Goal: Information Seeking & Learning: Check status

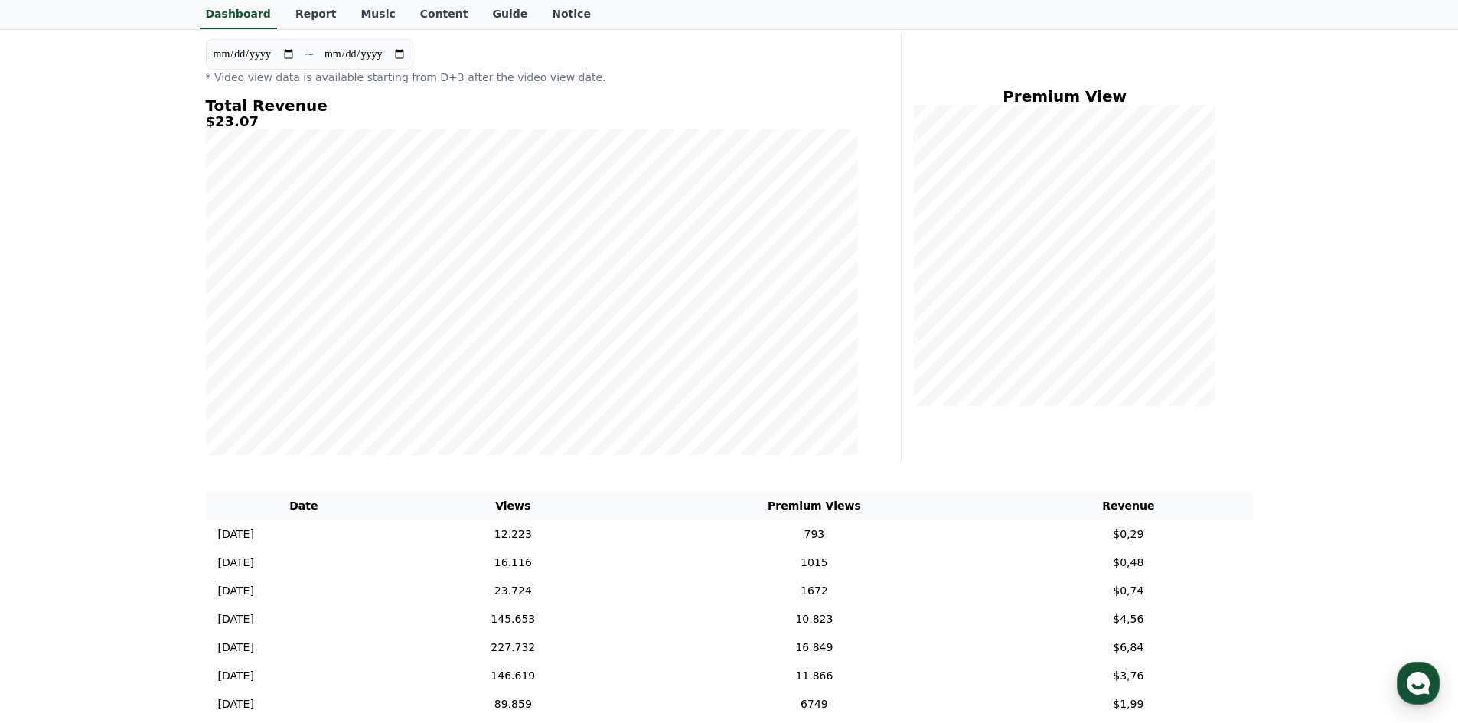
scroll to position [153, 0]
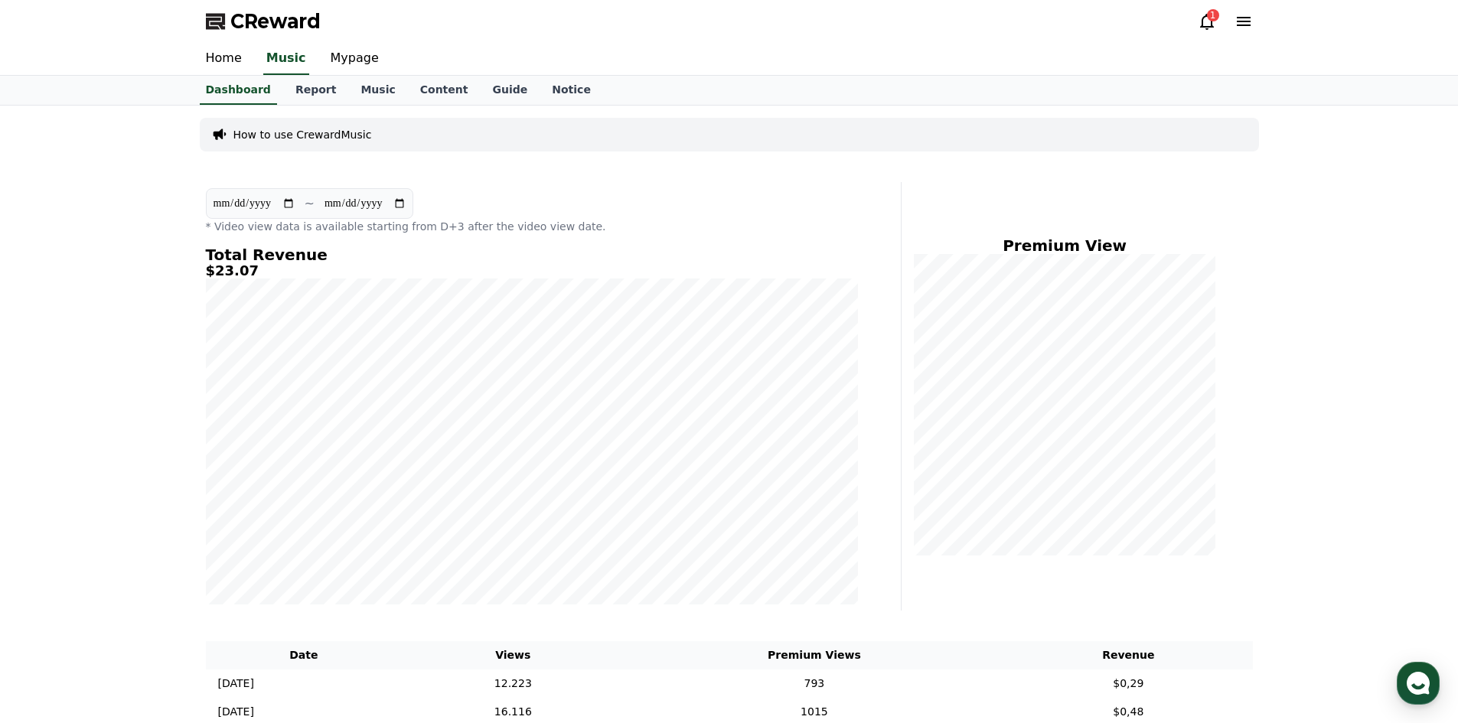
click at [1251, 302] on div "Premium View" at bounding box center [1083, 396] width 351 height 429
click at [1198, 32] on div "1" at bounding box center [1225, 21] width 55 height 24
click at [1203, 23] on icon at bounding box center [1207, 21] width 18 height 18
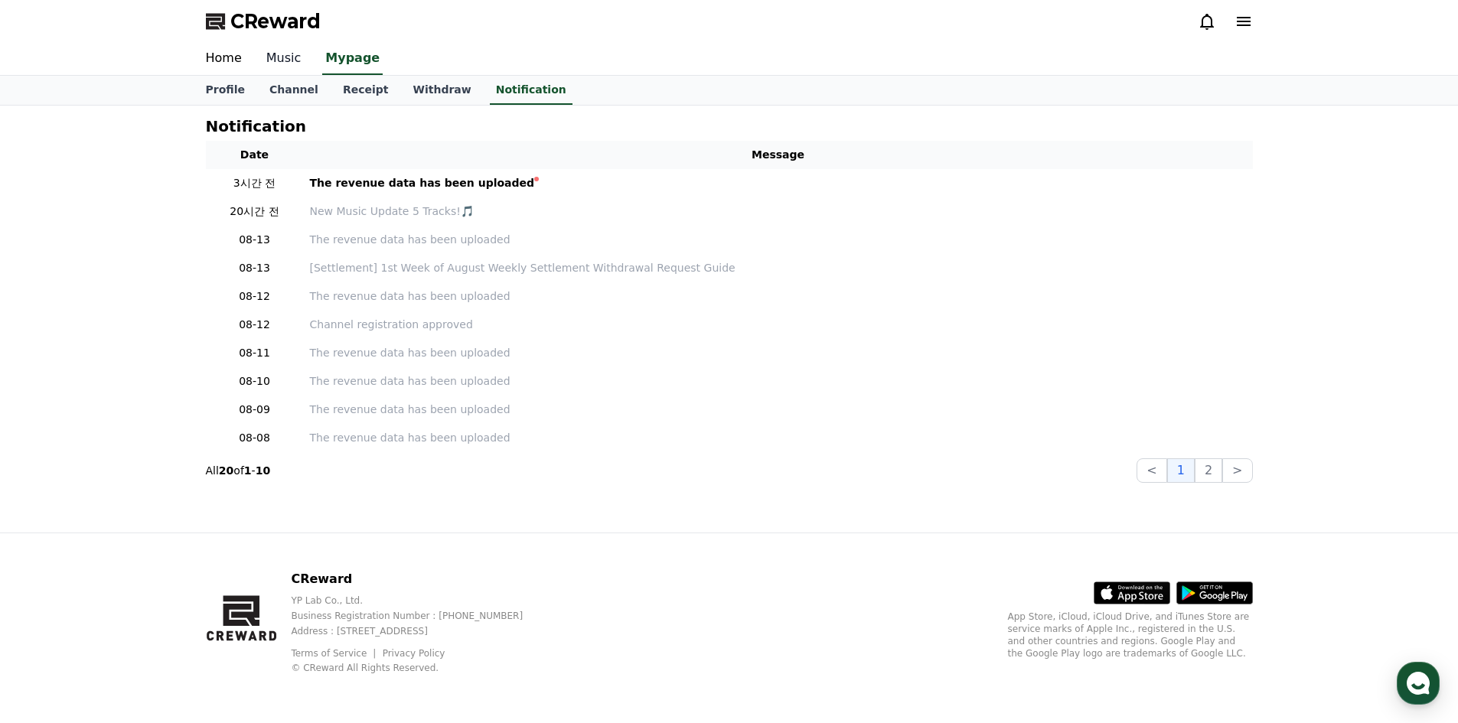
click at [267, 62] on link "Music" at bounding box center [284, 59] width 60 height 32
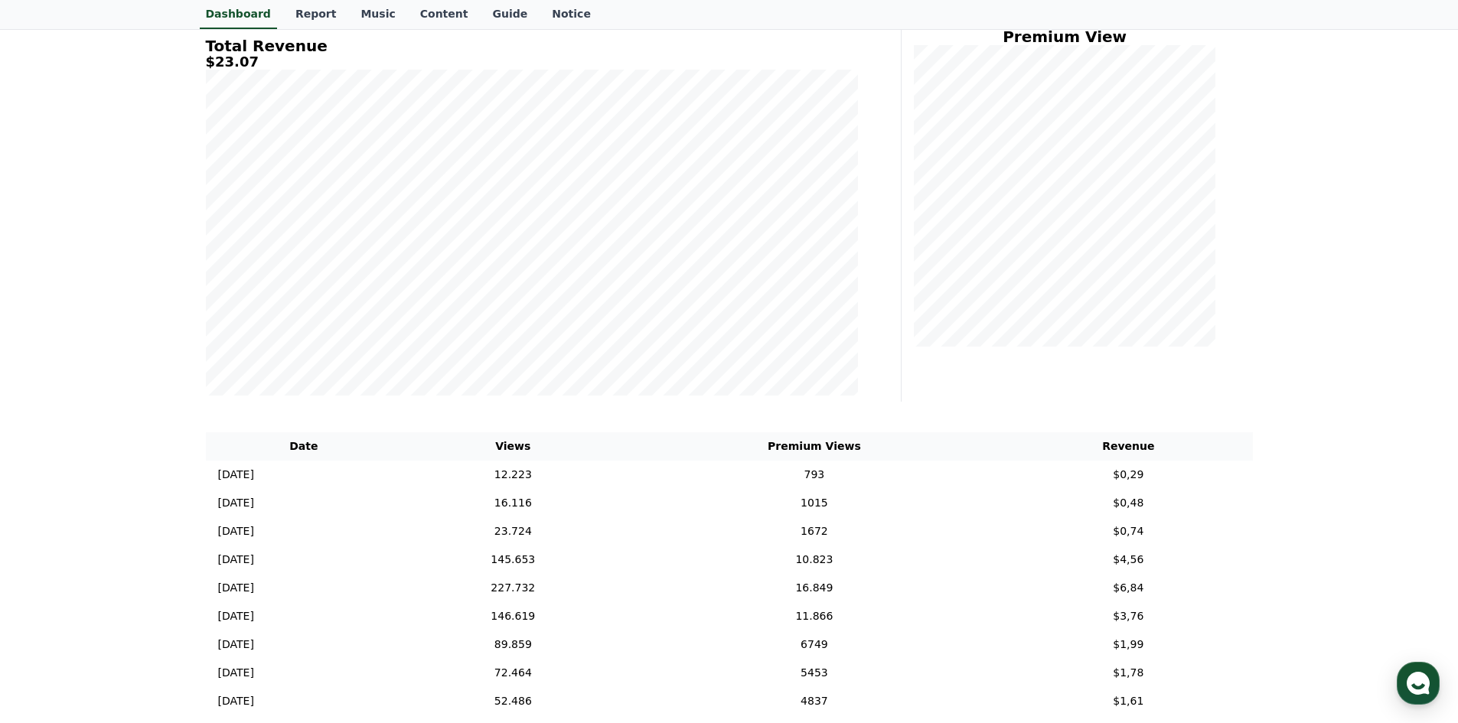
scroll to position [230, 0]
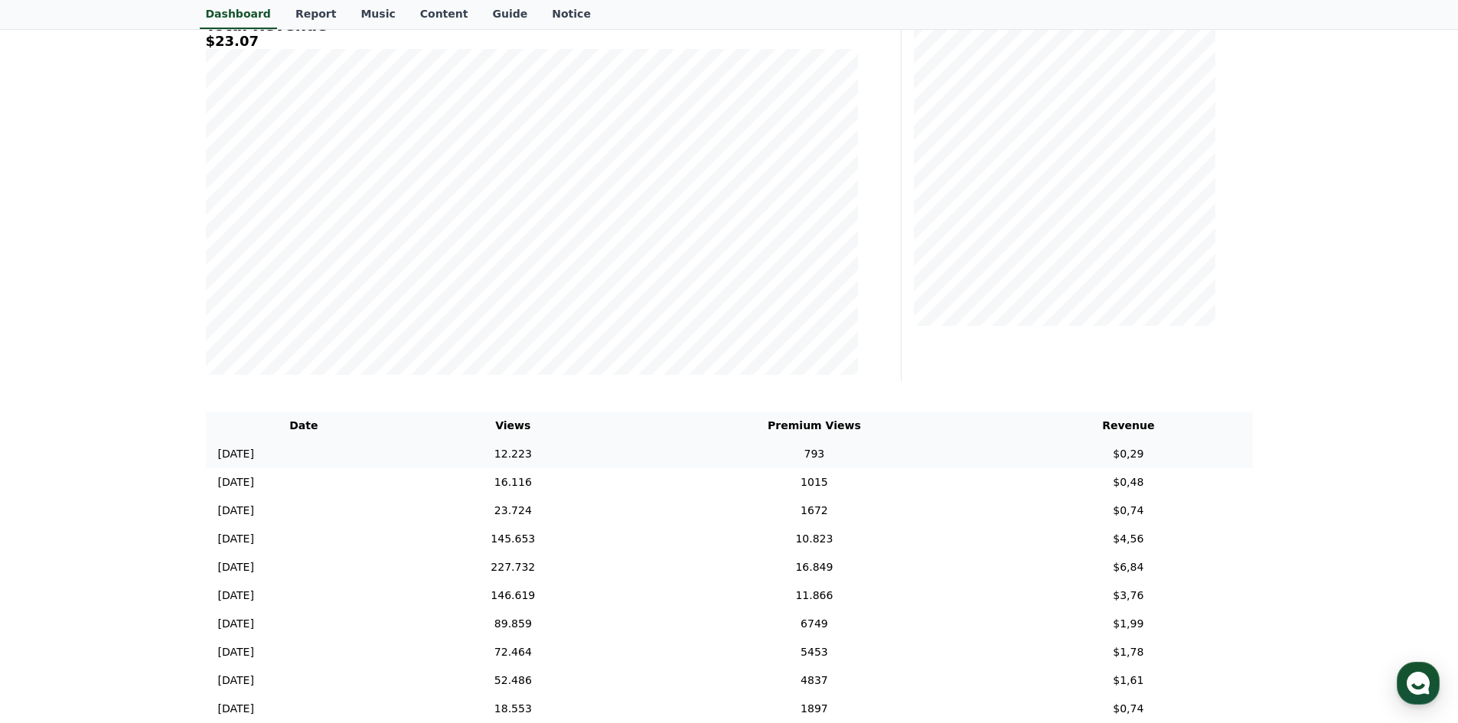
click at [614, 459] on td "12.223" at bounding box center [513, 454] width 223 height 28
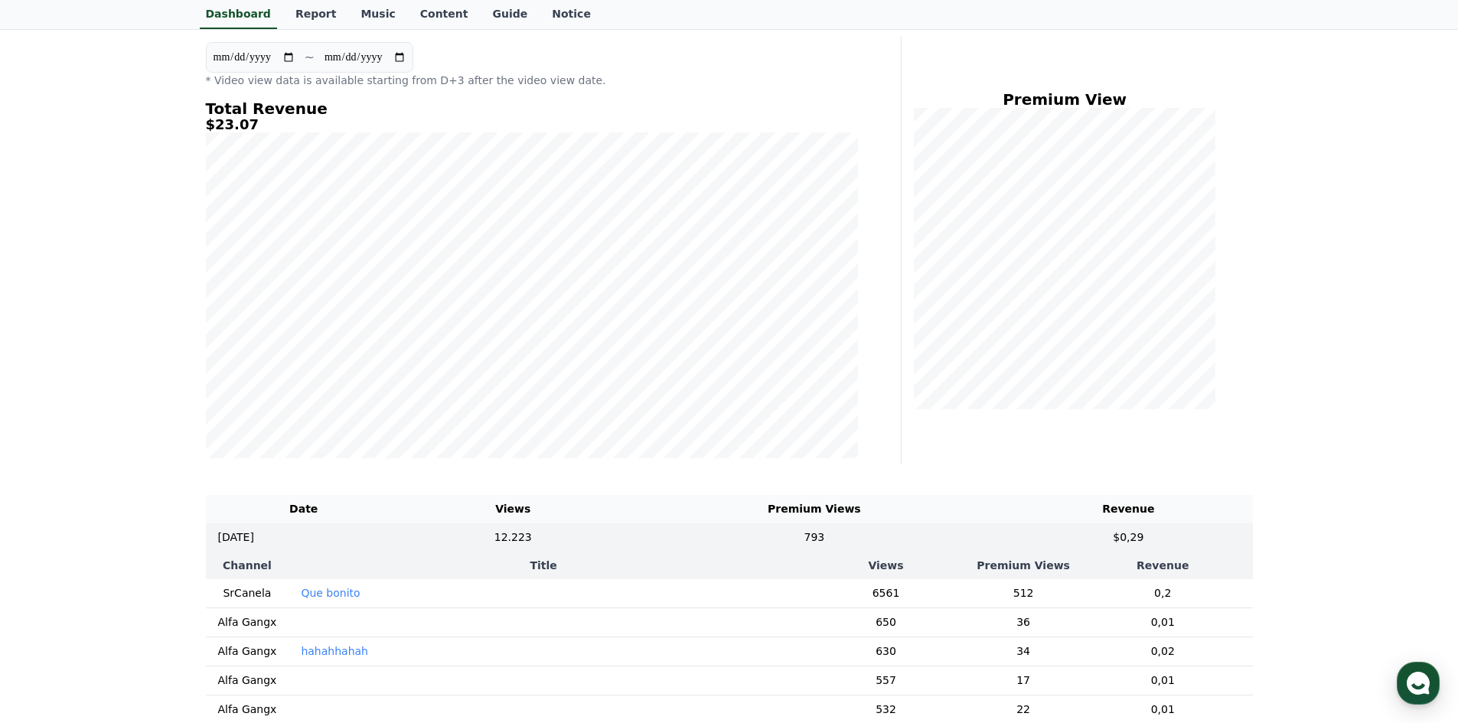
scroll to position [77, 0]
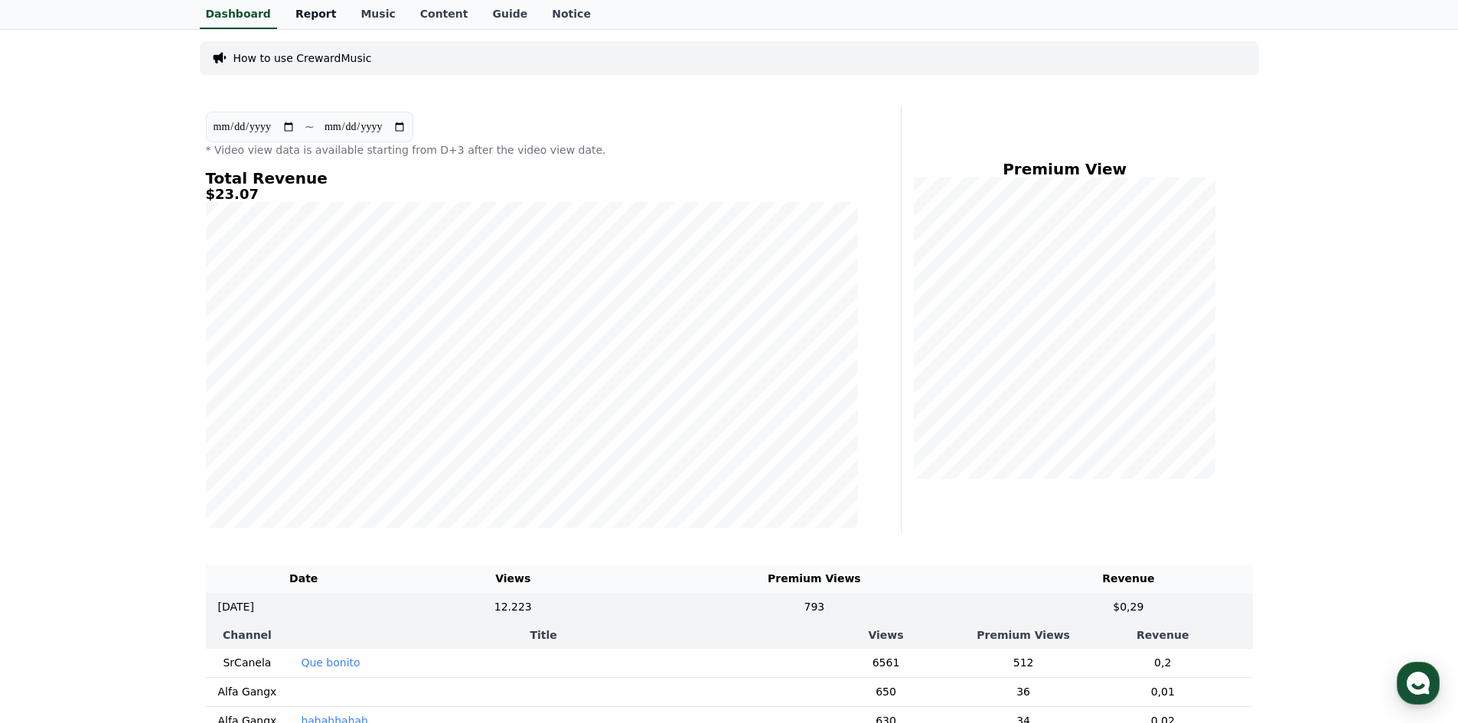
click at [317, 16] on link "Report" at bounding box center [316, 14] width 66 height 29
click at [313, 18] on link "Report" at bounding box center [316, 14] width 54 height 29
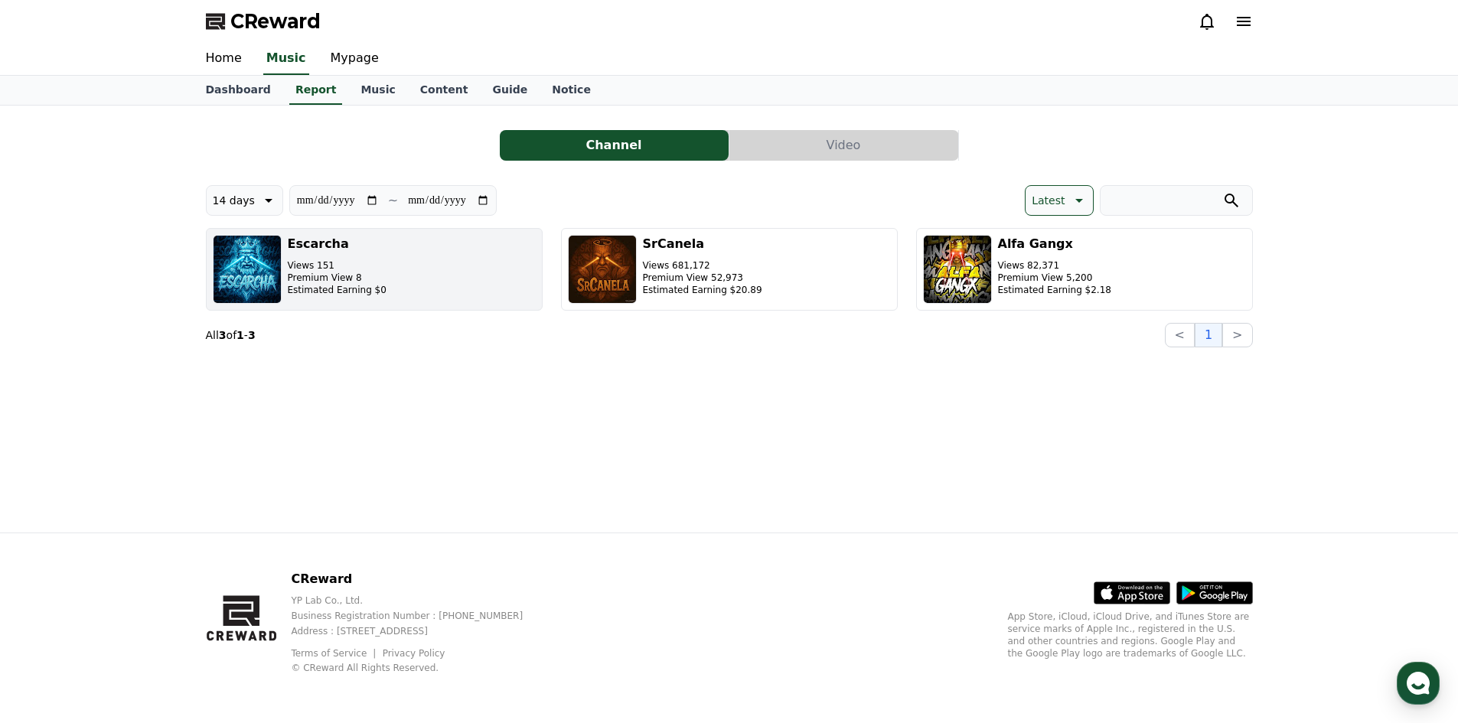
click at [374, 284] on button "Escarcha Views 151 Premium View 8 Estimated Earning $0" at bounding box center [374, 269] width 337 height 83
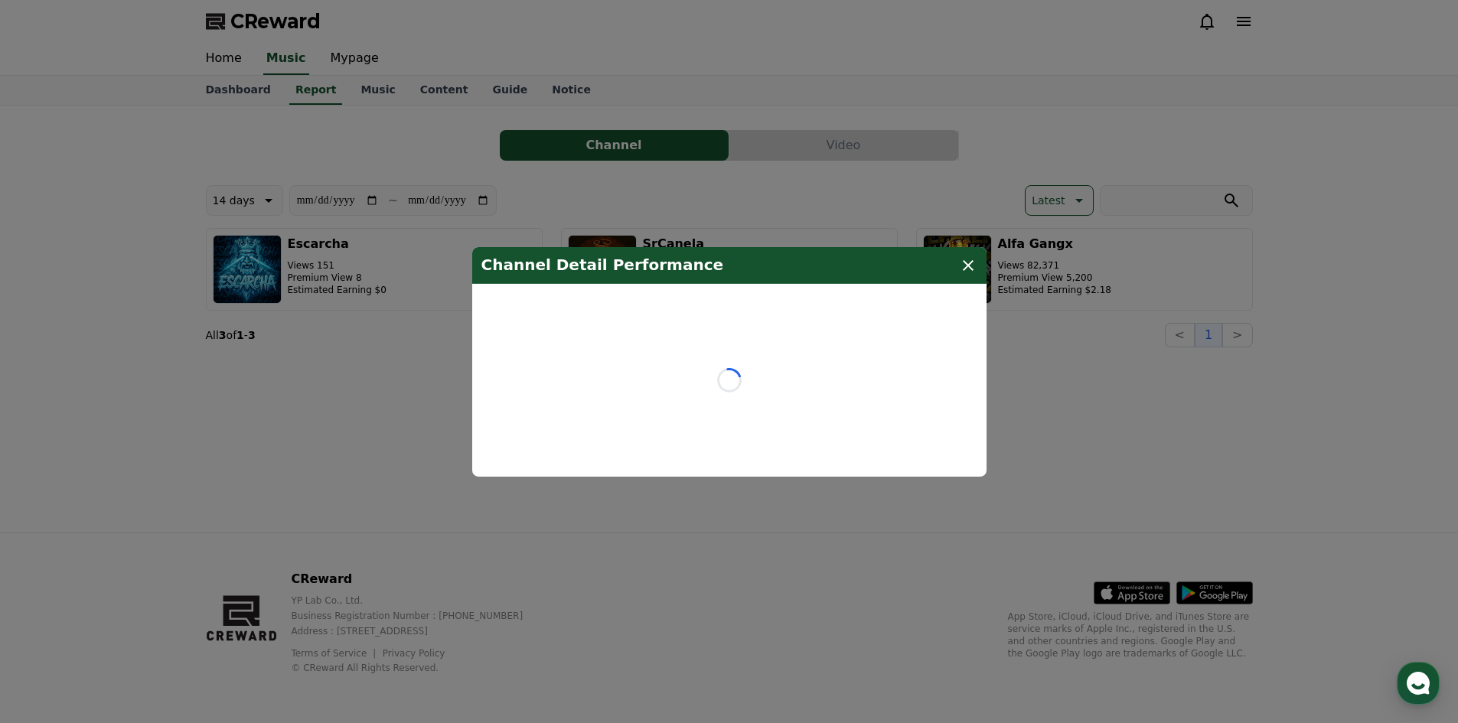
click at [973, 260] on icon "modal" at bounding box center [968, 265] width 18 height 18
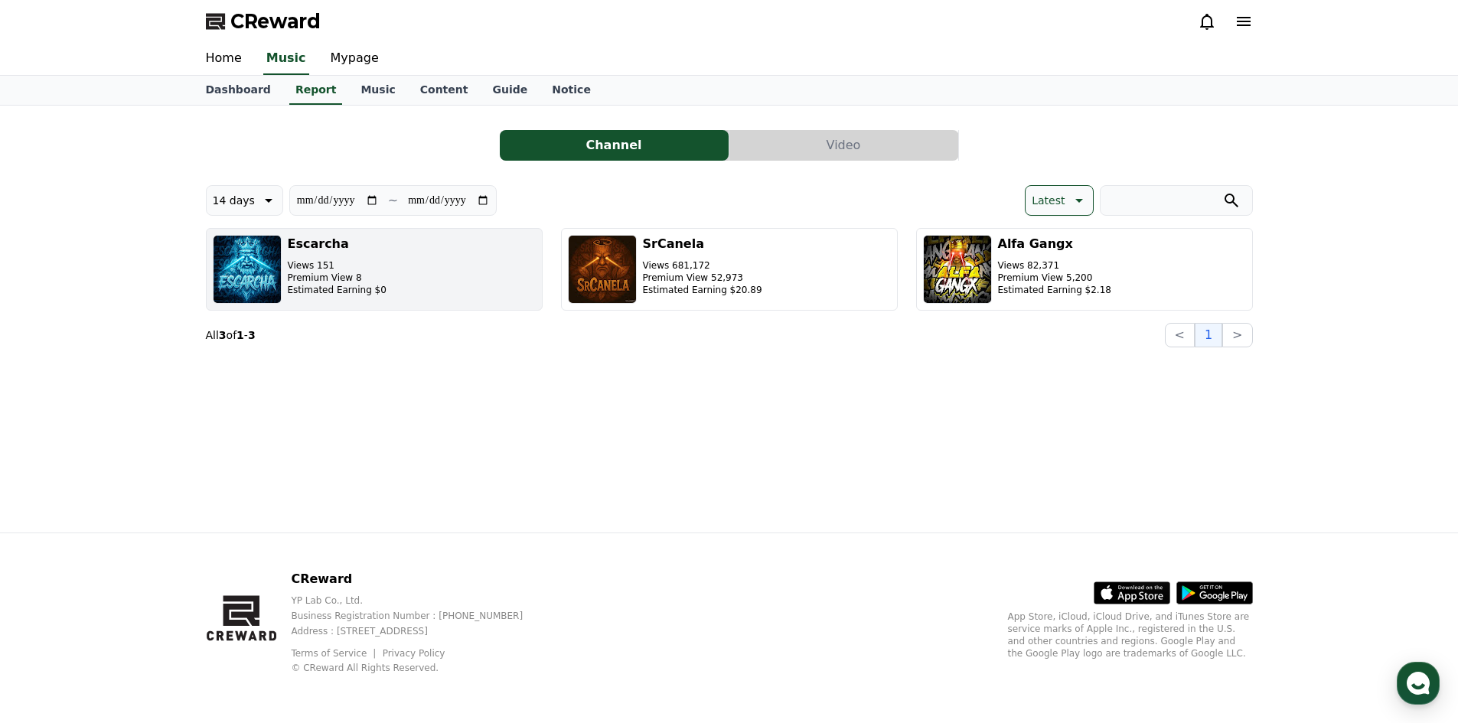
click at [460, 280] on button "Escarcha Views 151 Premium View 8 Estimated Earning $0" at bounding box center [374, 269] width 337 height 83
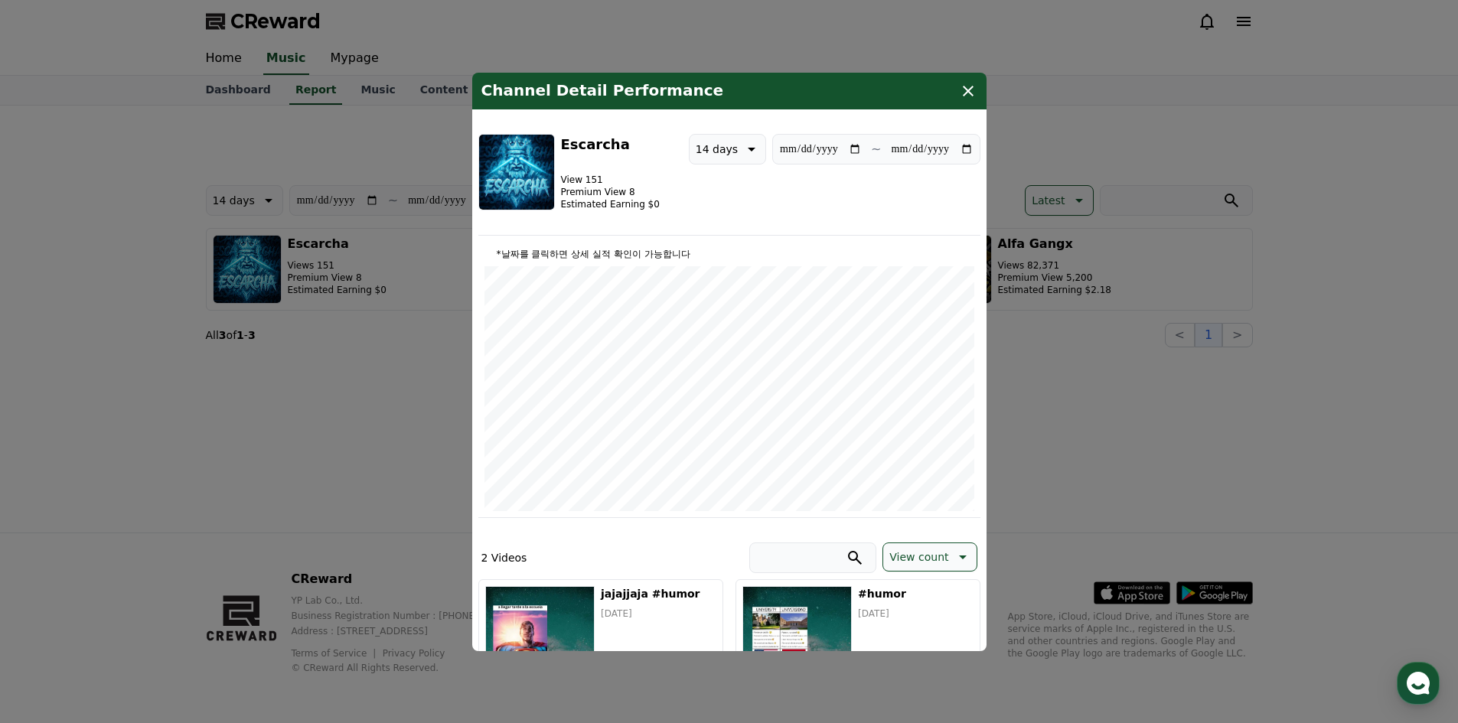
click at [213, 181] on button "close modal" at bounding box center [729, 361] width 1458 height 723
